Goal: Find specific page/section: Find specific page/section

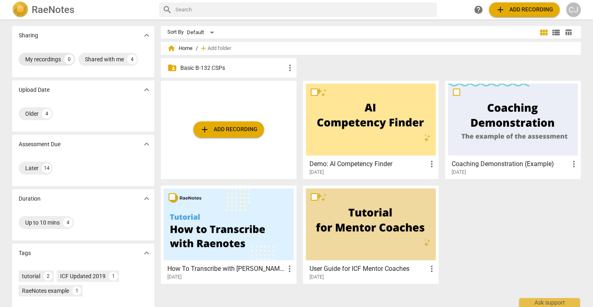
click at [45, 59] on div "My recordings" at bounding box center [43, 59] width 36 height 8
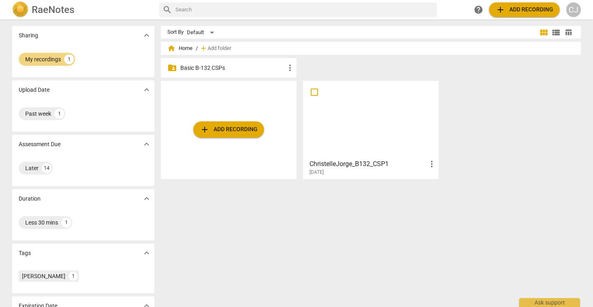
click at [377, 120] on div at bounding box center [371, 120] width 130 height 72
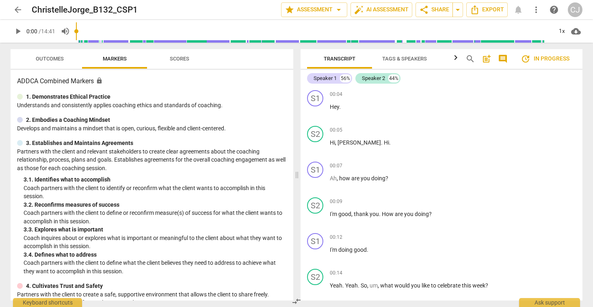
click at [17, 10] on span "arrow_back" at bounding box center [18, 10] width 10 height 10
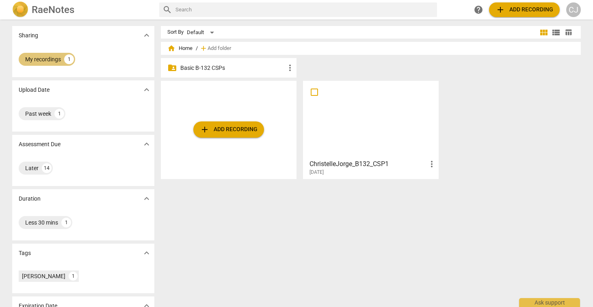
click at [45, 58] on div "My recordings" at bounding box center [43, 59] width 36 height 8
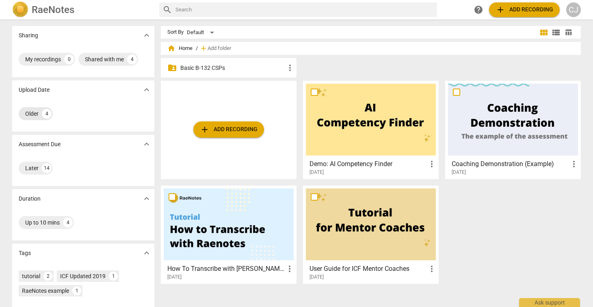
click at [28, 113] on div "Older" at bounding box center [31, 114] width 13 height 8
click at [31, 110] on div "Older" at bounding box center [31, 114] width 13 height 8
click at [29, 170] on div "Later" at bounding box center [31, 168] width 13 height 8
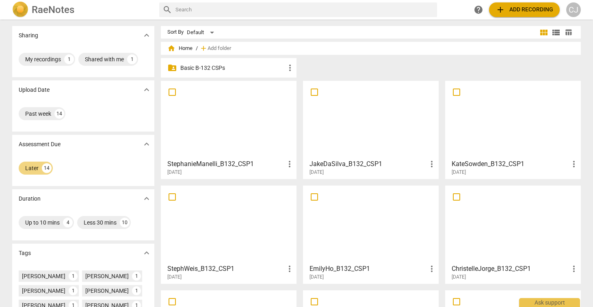
click at [344, 143] on div at bounding box center [371, 120] width 130 height 72
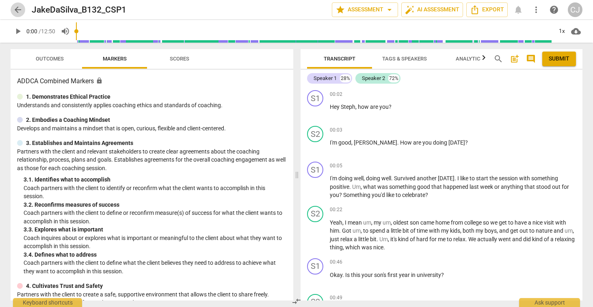
click at [16, 9] on span "arrow_back" at bounding box center [18, 10] width 10 height 10
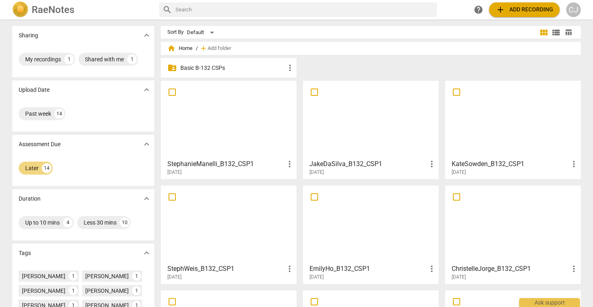
click at [230, 129] on div at bounding box center [229, 120] width 130 height 72
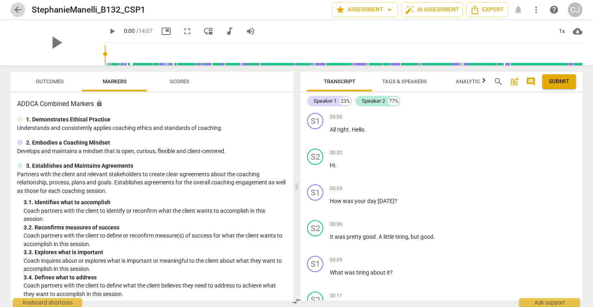
click at [18, 7] on span "arrow_back" at bounding box center [18, 10] width 10 height 10
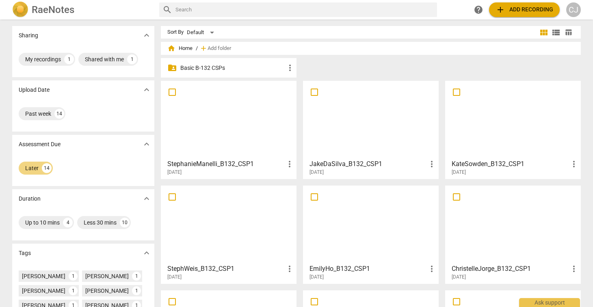
click at [188, 129] on div at bounding box center [229, 120] width 130 height 72
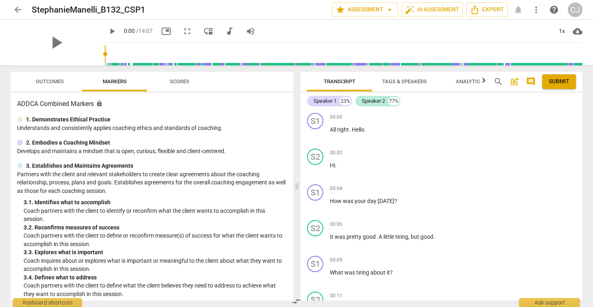
click at [471, 79] on span "Analytics" at bounding box center [470, 81] width 28 height 6
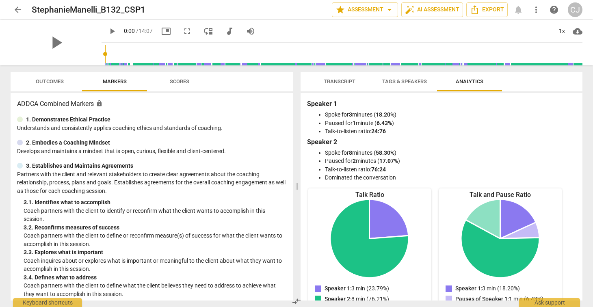
click at [333, 80] on span "Transcript" at bounding box center [340, 81] width 32 height 6
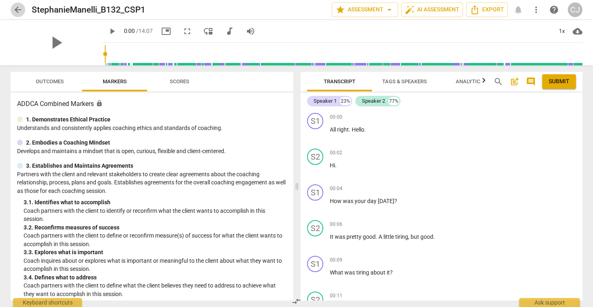
click at [15, 10] on span "arrow_back" at bounding box center [18, 10] width 10 height 10
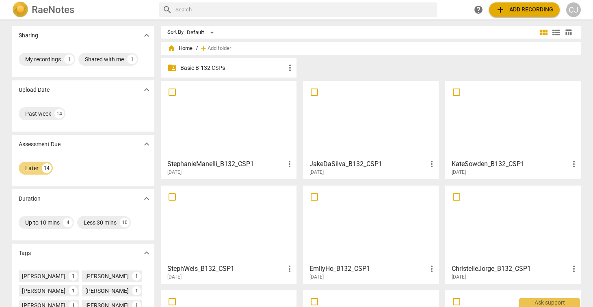
click at [352, 132] on div at bounding box center [371, 120] width 130 height 72
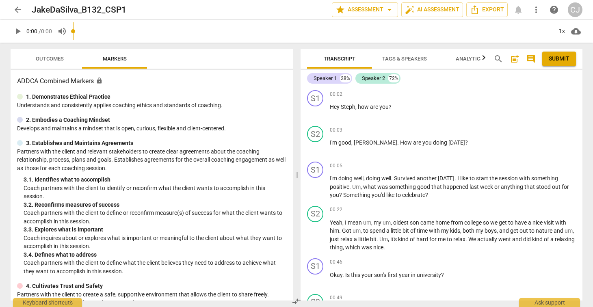
click at [471, 36] on input "range" at bounding box center [312, 31] width 479 height 26
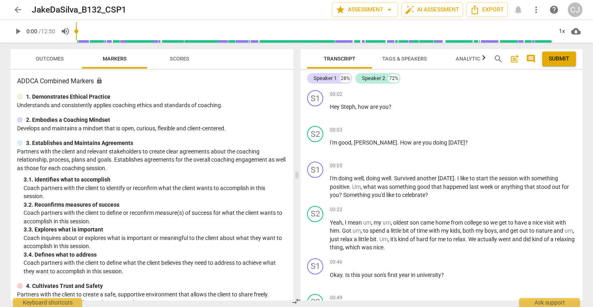
click at [474, 60] on span "Analytics" at bounding box center [470, 59] width 28 height 6
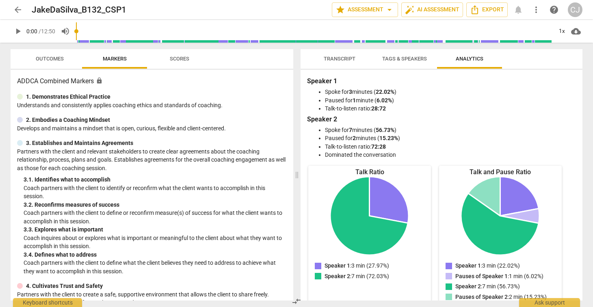
click at [17, 8] on span "arrow_back" at bounding box center [18, 10] width 10 height 10
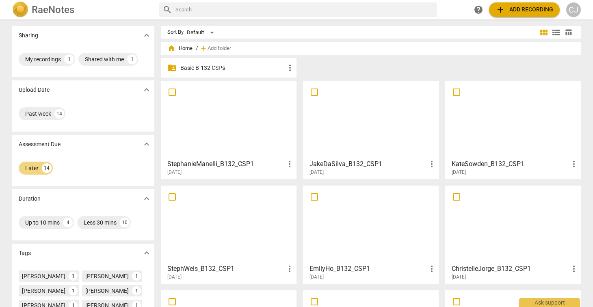
click at [224, 227] on div at bounding box center [229, 224] width 130 height 72
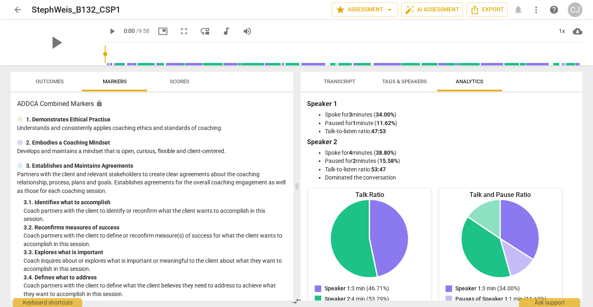
click at [14, 7] on span "arrow_back" at bounding box center [18, 10] width 10 height 10
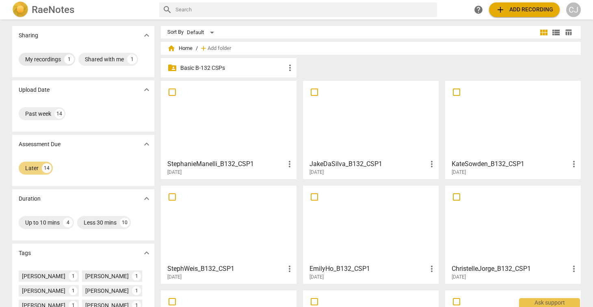
click at [38, 63] on div "My recordings" at bounding box center [43, 59] width 36 height 8
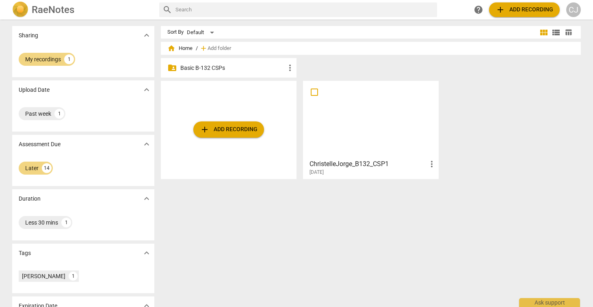
click at [376, 125] on div at bounding box center [371, 120] width 130 height 72
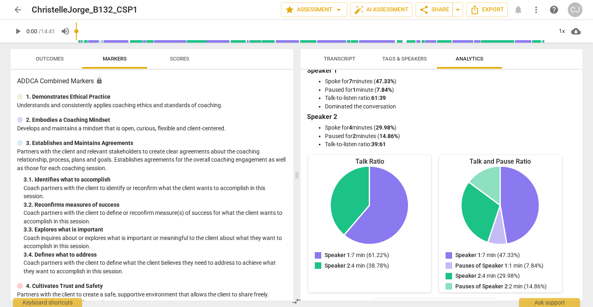
scroll to position [11, 0]
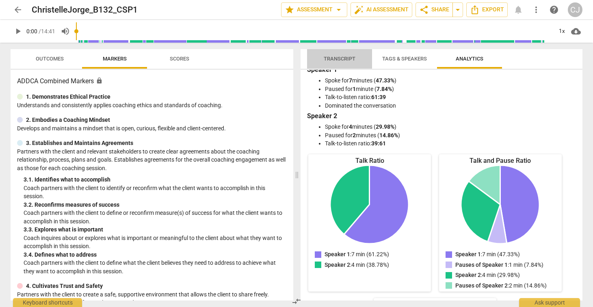
click at [337, 60] on span "Transcript" at bounding box center [340, 59] width 32 height 6
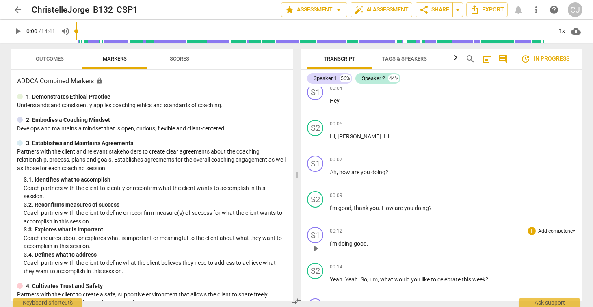
scroll to position [0, 0]
